Goal: Task Accomplishment & Management: Complete application form

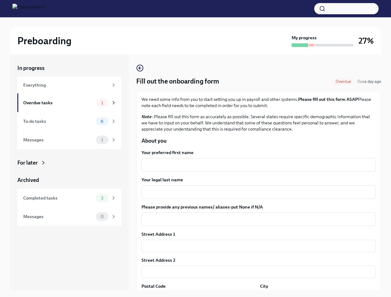
click at [346, 9] on button "button" at bounding box center [346, 8] width 64 height 11
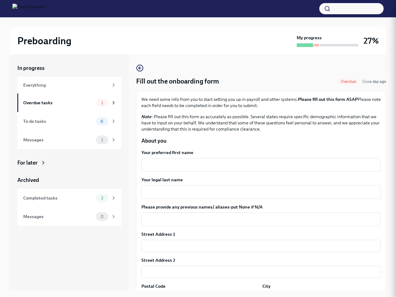
click at [256, 192] on textarea "Your legal last name" at bounding box center [261, 192] width 232 height 7
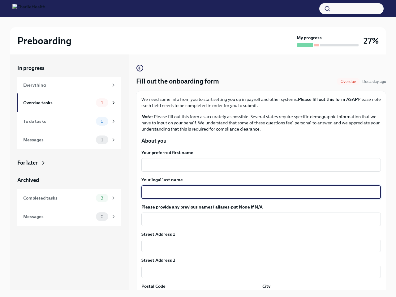
click at [256, 220] on textarea "Please provide any previous names/ aliases-put None if N/A" at bounding box center [261, 219] width 232 height 7
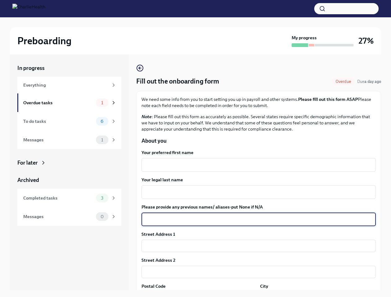
click at [256, 246] on input "text" at bounding box center [258, 246] width 234 height 12
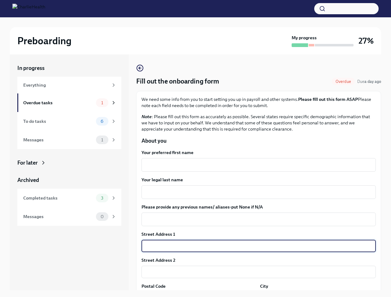
click at [256, 272] on input "text" at bounding box center [258, 272] width 234 height 12
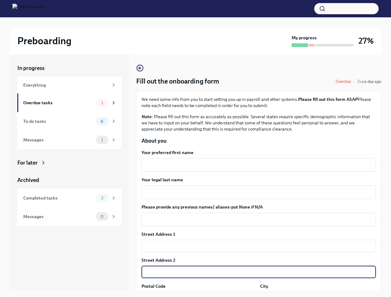
click at [198, 294] on div "In progress Everything Overdue tasks 1 To do tasks 6 Messages 1 For later Archi…" at bounding box center [195, 177] width 371 height 246
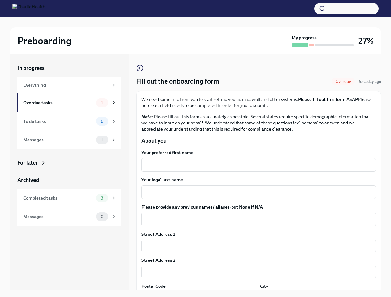
click at [314, 294] on div "In progress Everything Overdue tasks 1 To do tasks 6 Messages 1 For later Archi…" at bounding box center [195, 177] width 371 height 246
